Goal: Find specific page/section: Find specific page/section

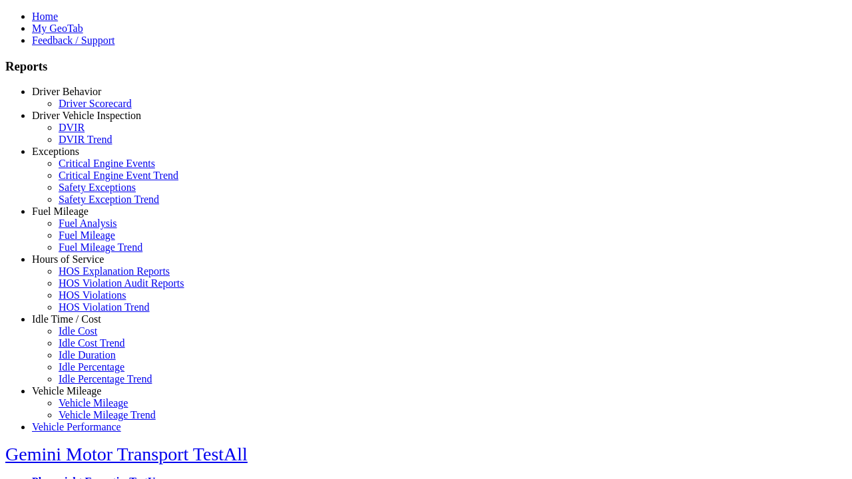
click at [77, 265] on link "Hours of Service" at bounding box center [68, 259] width 72 height 11
click at [87, 277] on link "HOS Explanation Reports" at bounding box center [114, 271] width 111 height 11
